Goal: Connect with others: Connect with others

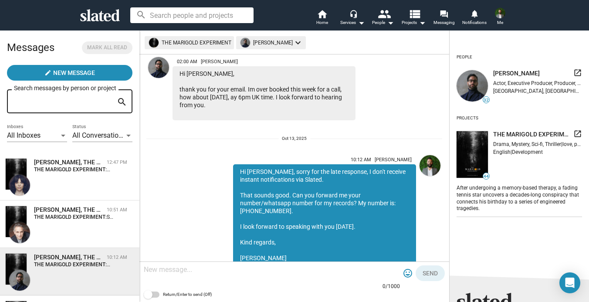
scroll to position [413, 0]
click at [472, 94] on img at bounding box center [472, 85] width 31 height 31
click at [162, 57] on img at bounding box center [158, 67] width 21 height 21
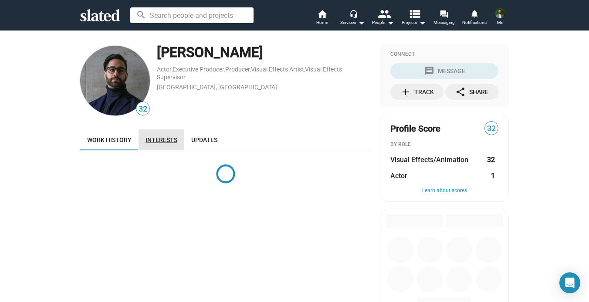
click at [159, 139] on span "Interests" at bounding box center [161, 139] width 32 height 7
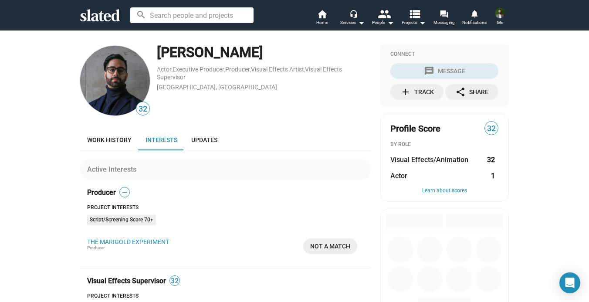
click at [128, 91] on img at bounding box center [115, 81] width 70 height 70
click at [191, 86] on link "[GEOGRAPHIC_DATA], [GEOGRAPHIC_DATA]" at bounding box center [217, 87] width 120 height 7
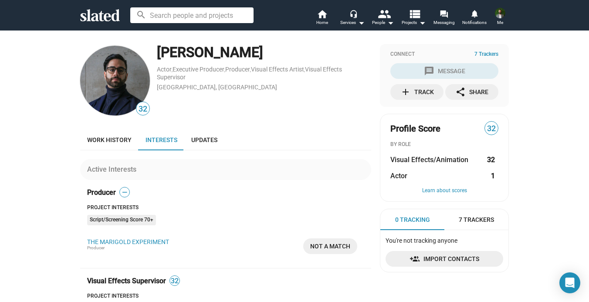
click at [214, 53] on div "[PERSON_NAME]" at bounding box center [264, 52] width 214 height 19
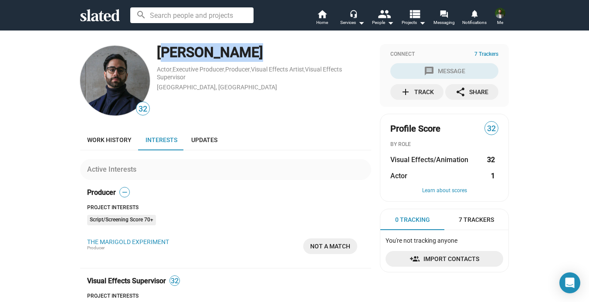
click at [214, 53] on div "[PERSON_NAME]" at bounding box center [264, 52] width 214 height 19
copy div "[PERSON_NAME]"
